Goal: Find specific page/section: Find specific page/section

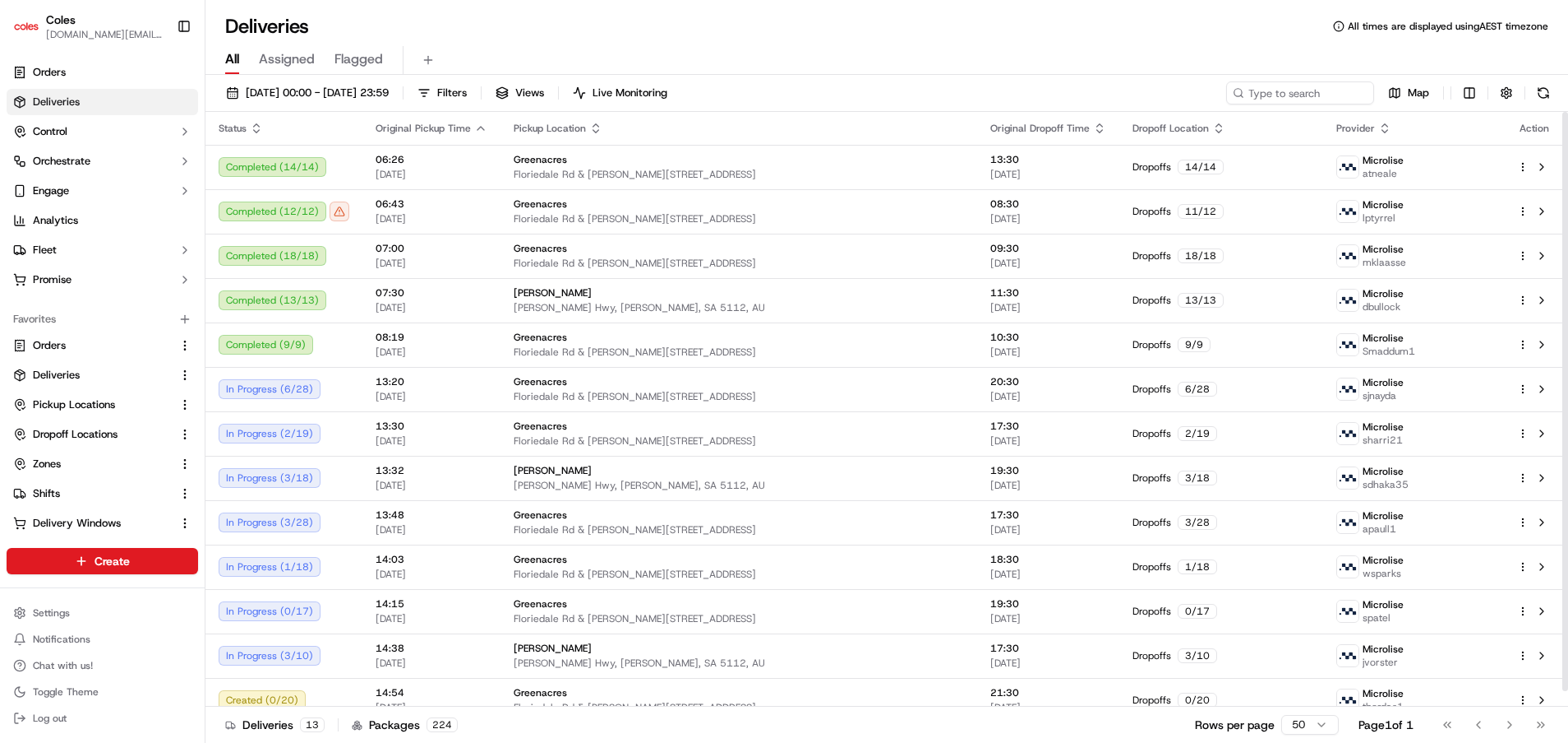
scroll to position [1, 0]
click at [77, 346] on link "Orders" at bounding box center [93, 345] width 158 height 14
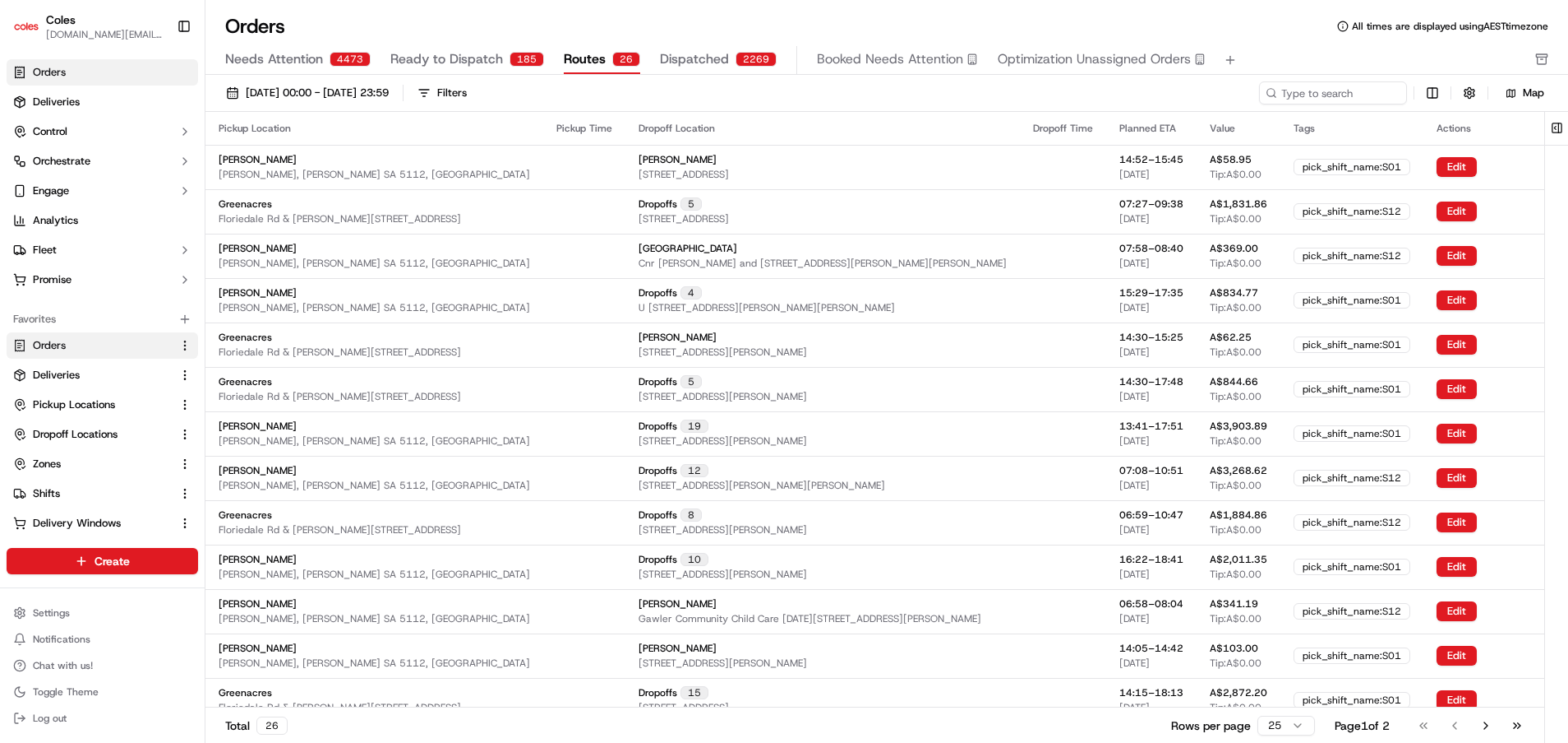
click at [589, 63] on span "Routes" at bounding box center [584, 59] width 42 height 20
click at [1560, 130] on button at bounding box center [1557, 128] width 27 height 33
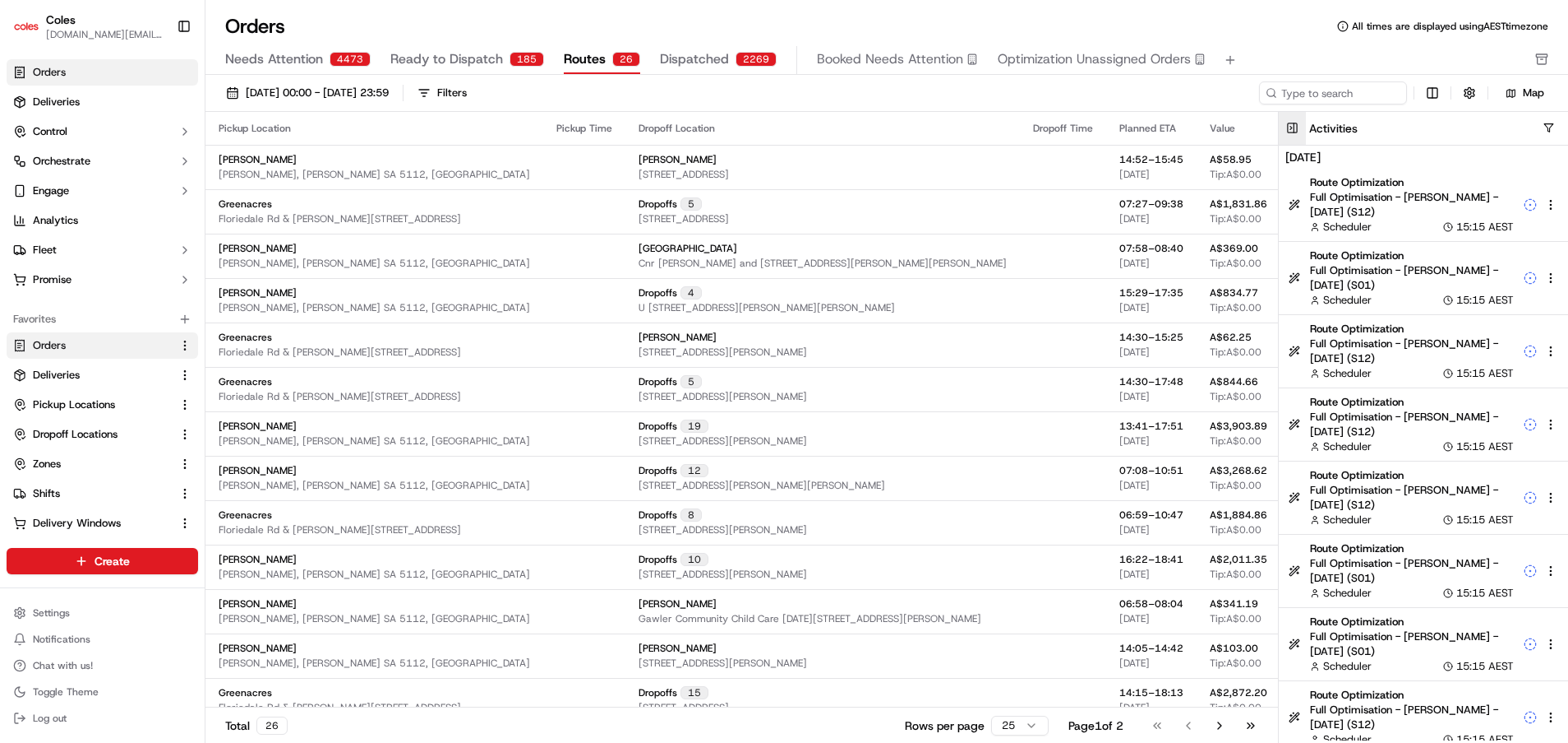
click at [1293, 129] on button at bounding box center [1293, 128] width 27 height 33
